Goal: Information Seeking & Learning: Compare options

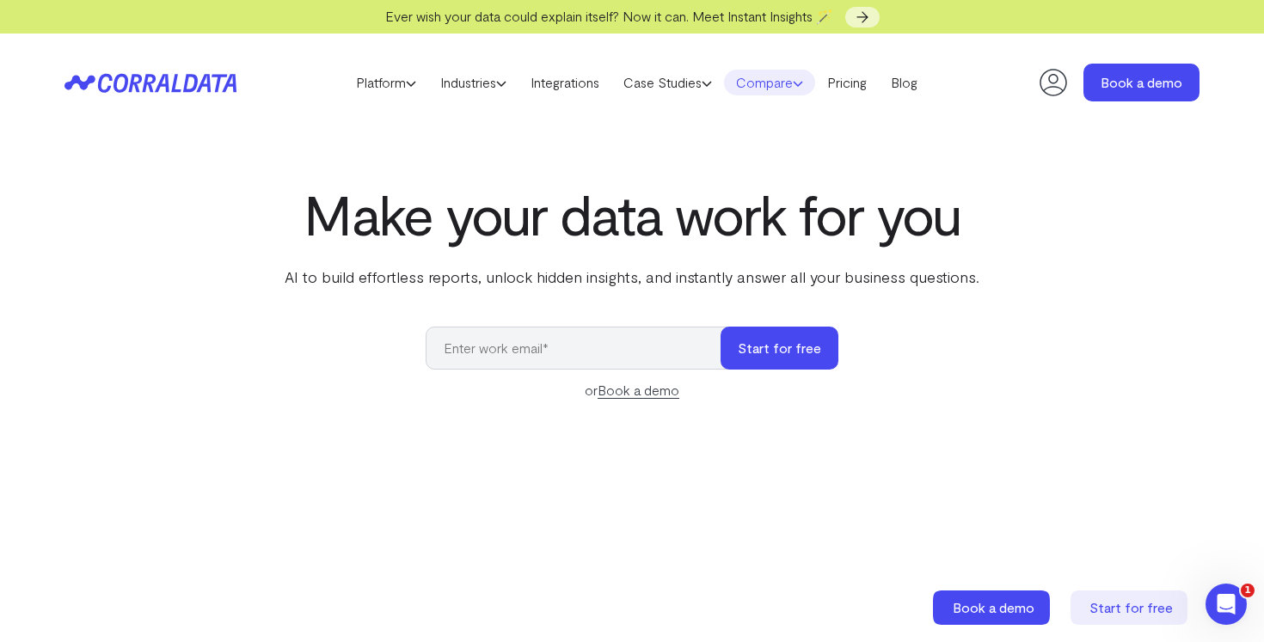
click at [795, 80] on link "Compare" at bounding box center [769, 83] width 91 height 26
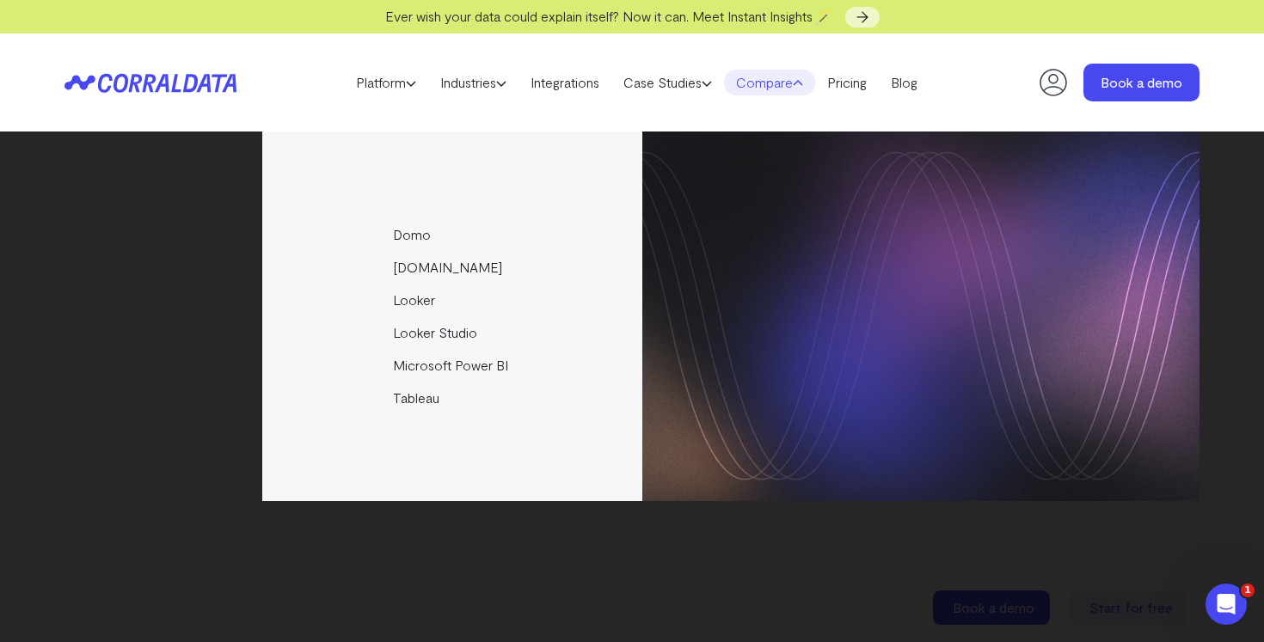
click at [776, 80] on link "Compare" at bounding box center [769, 83] width 91 height 26
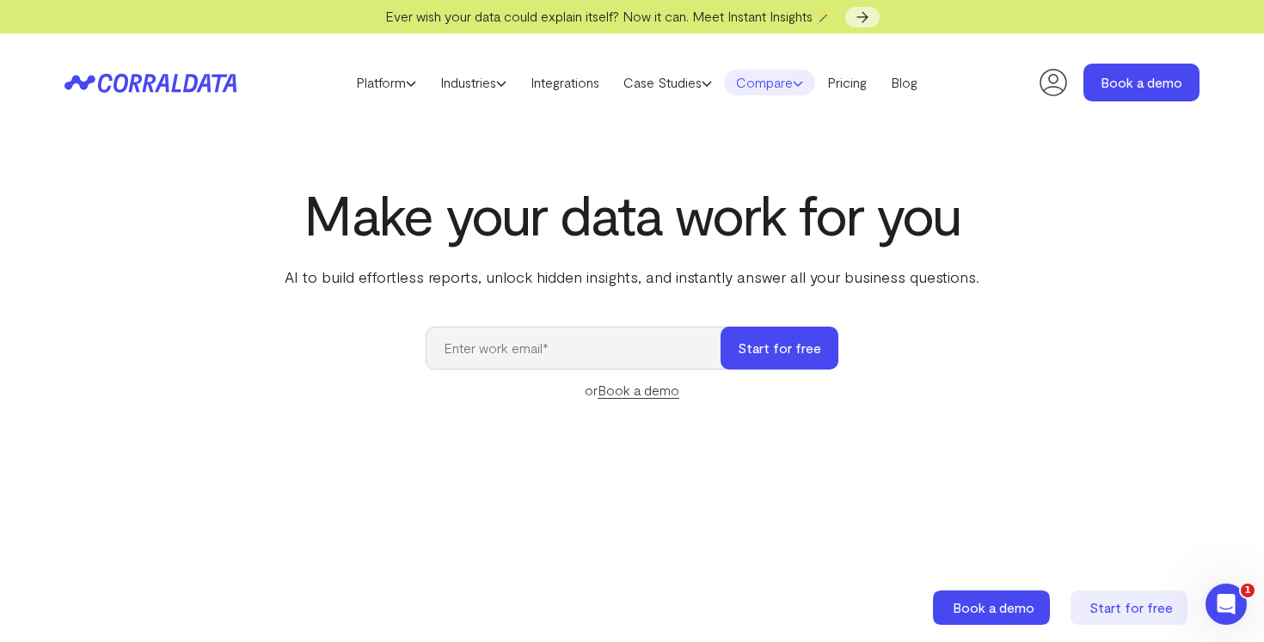
click at [779, 78] on link "Compare" at bounding box center [769, 83] width 91 height 26
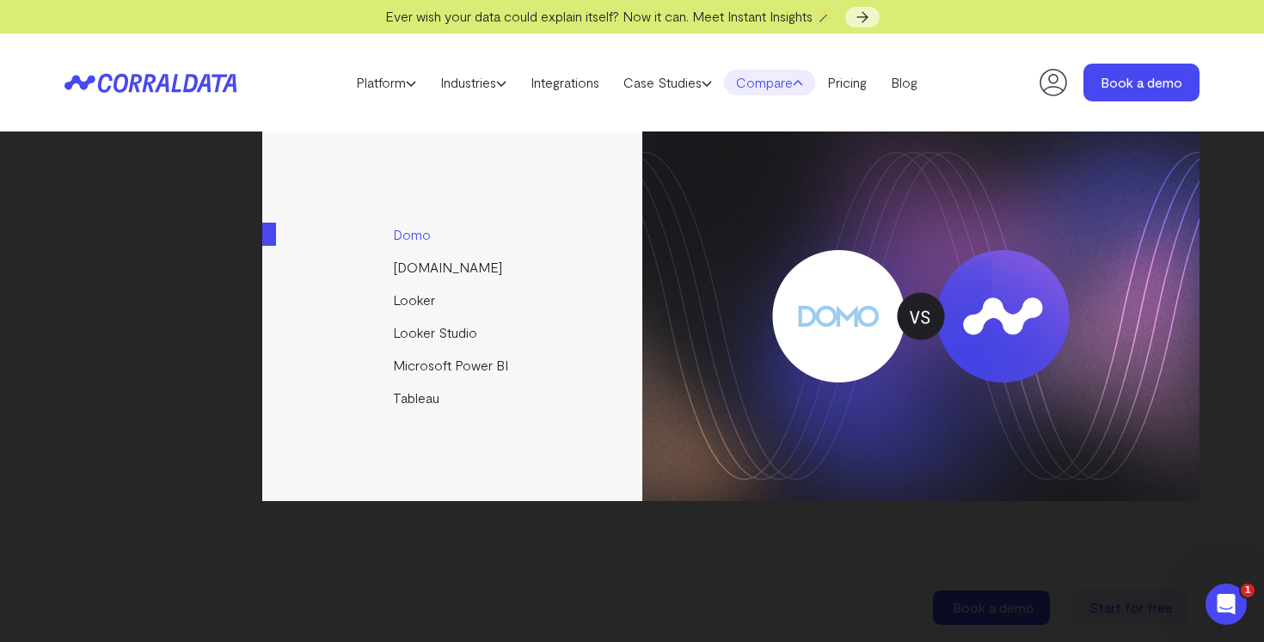
click at [405, 234] on link "Domo" at bounding box center [453, 234] width 383 height 33
